Goal: Find specific page/section: Find specific page/section

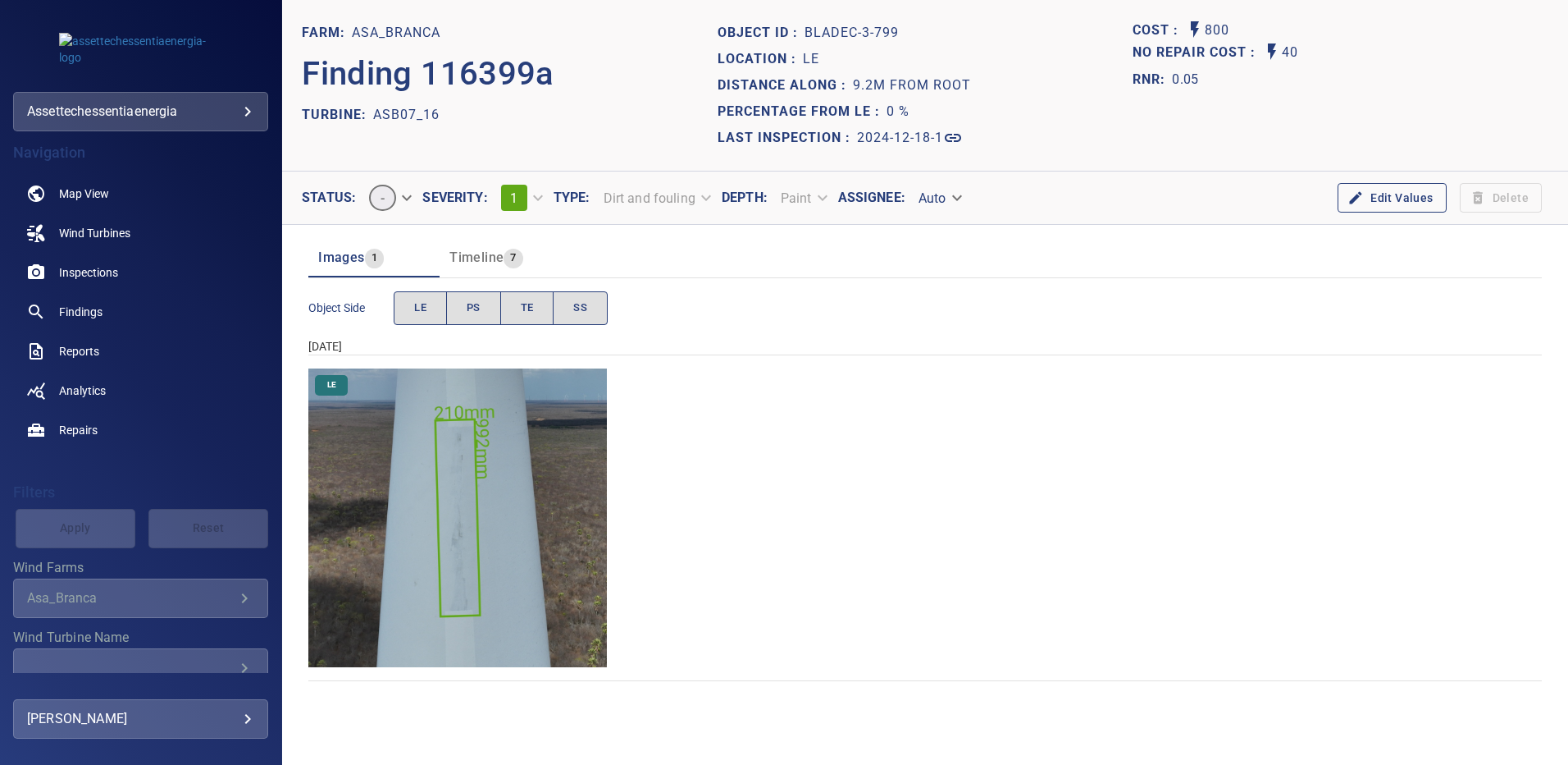
click at [484, 489] on img "Asa_Branca/ASB07_16/2024-12-18-1/2024-12-18-3/image123wp123.jpg" at bounding box center [457, 517] width 298 height 298
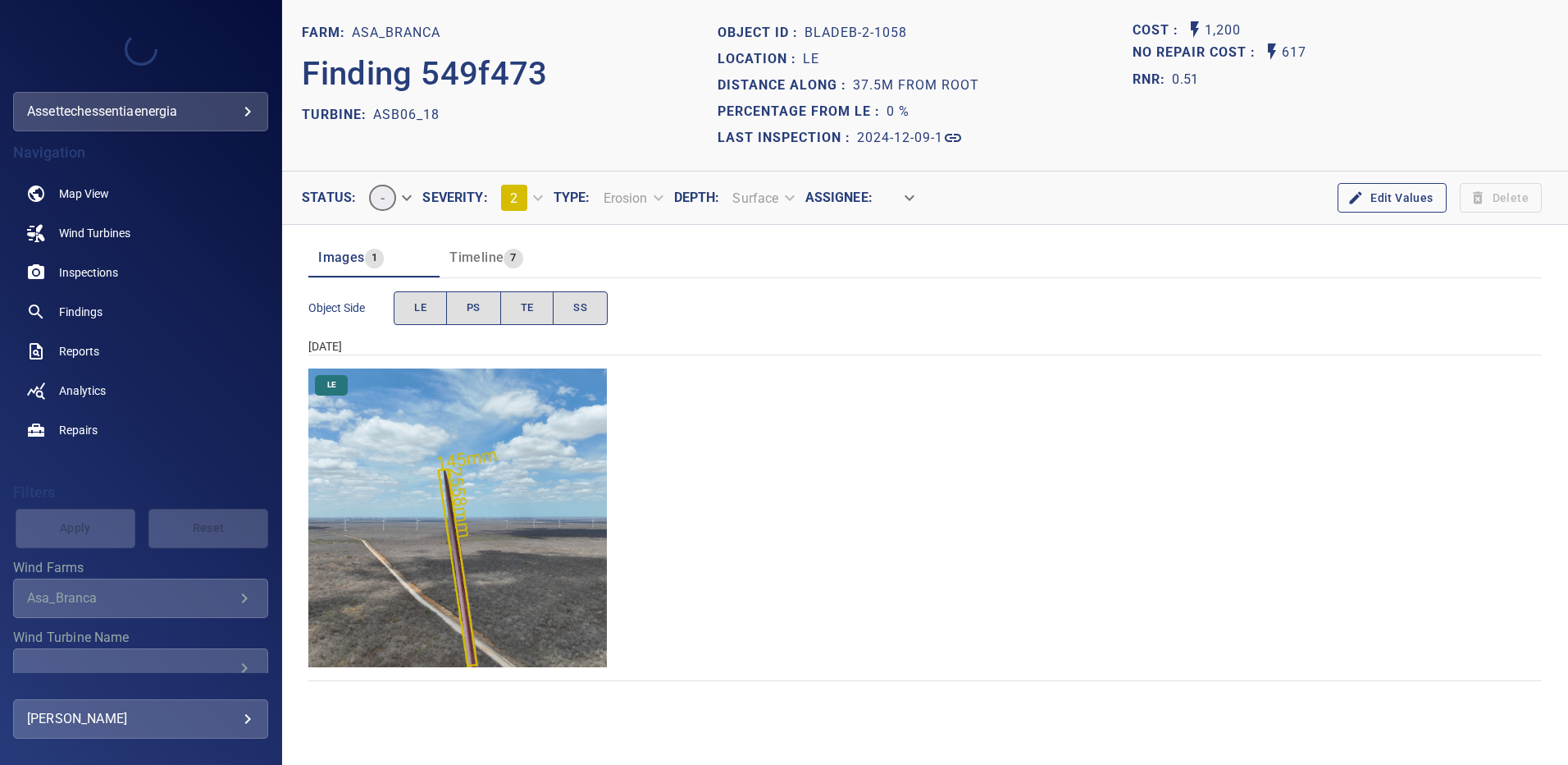
click at [487, 539] on img "Asa_Branca/ASB06_18/2024-12-09-1/2024-12-09-2/image71wp71.jpg" at bounding box center [457, 517] width 298 height 298
